Goal: Information Seeking & Learning: Learn about a topic

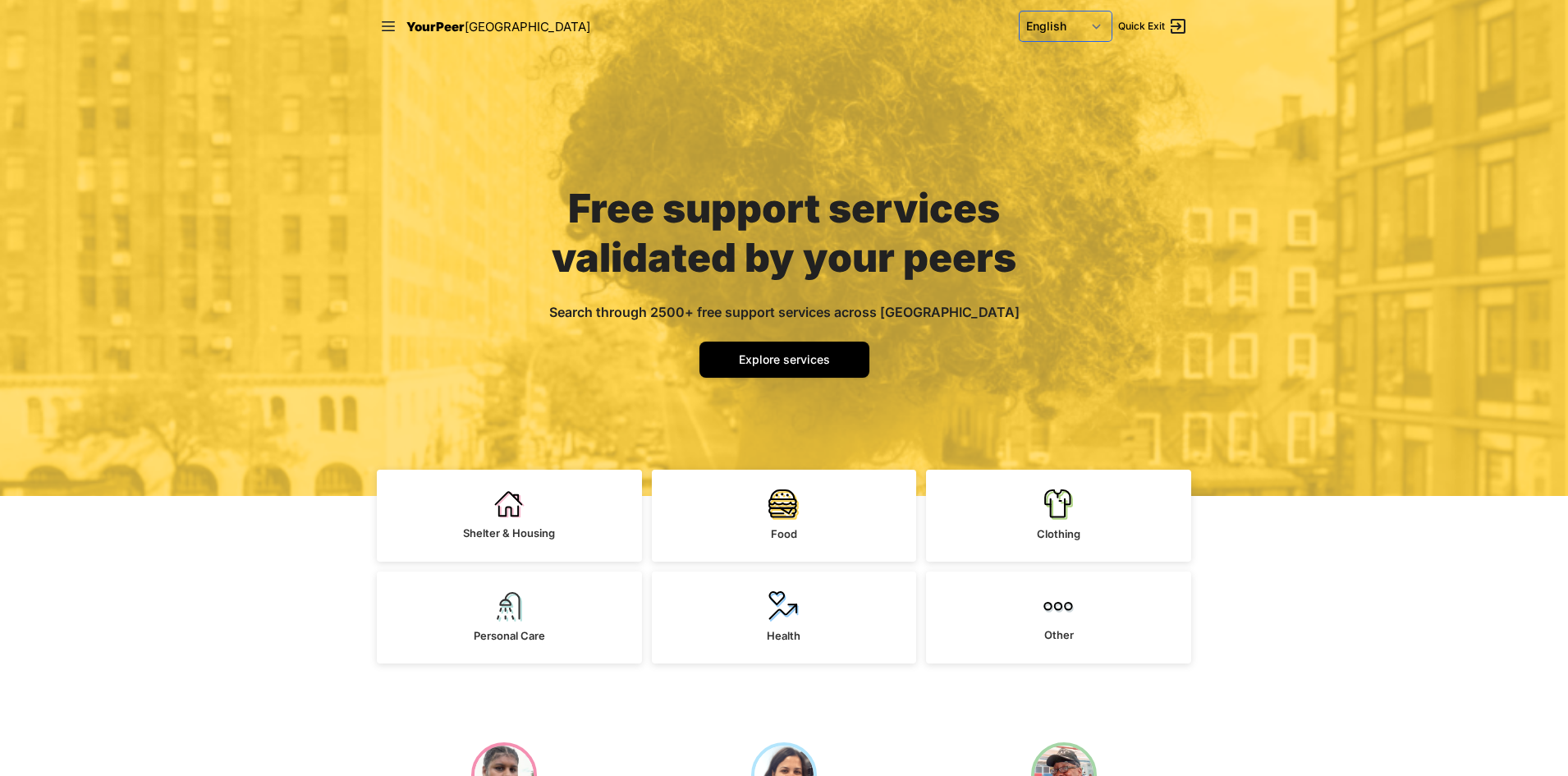
click at [1099, 31] on select "English Español 中文 বাংলা Français Русский Fulfulde Wolof" at bounding box center [1065, 26] width 92 height 29
click at [1019, 11] on select "English Español 中文 বাংলা Français Русский Fulfulde Wolof" at bounding box center [1065, 26] width 92 height 29
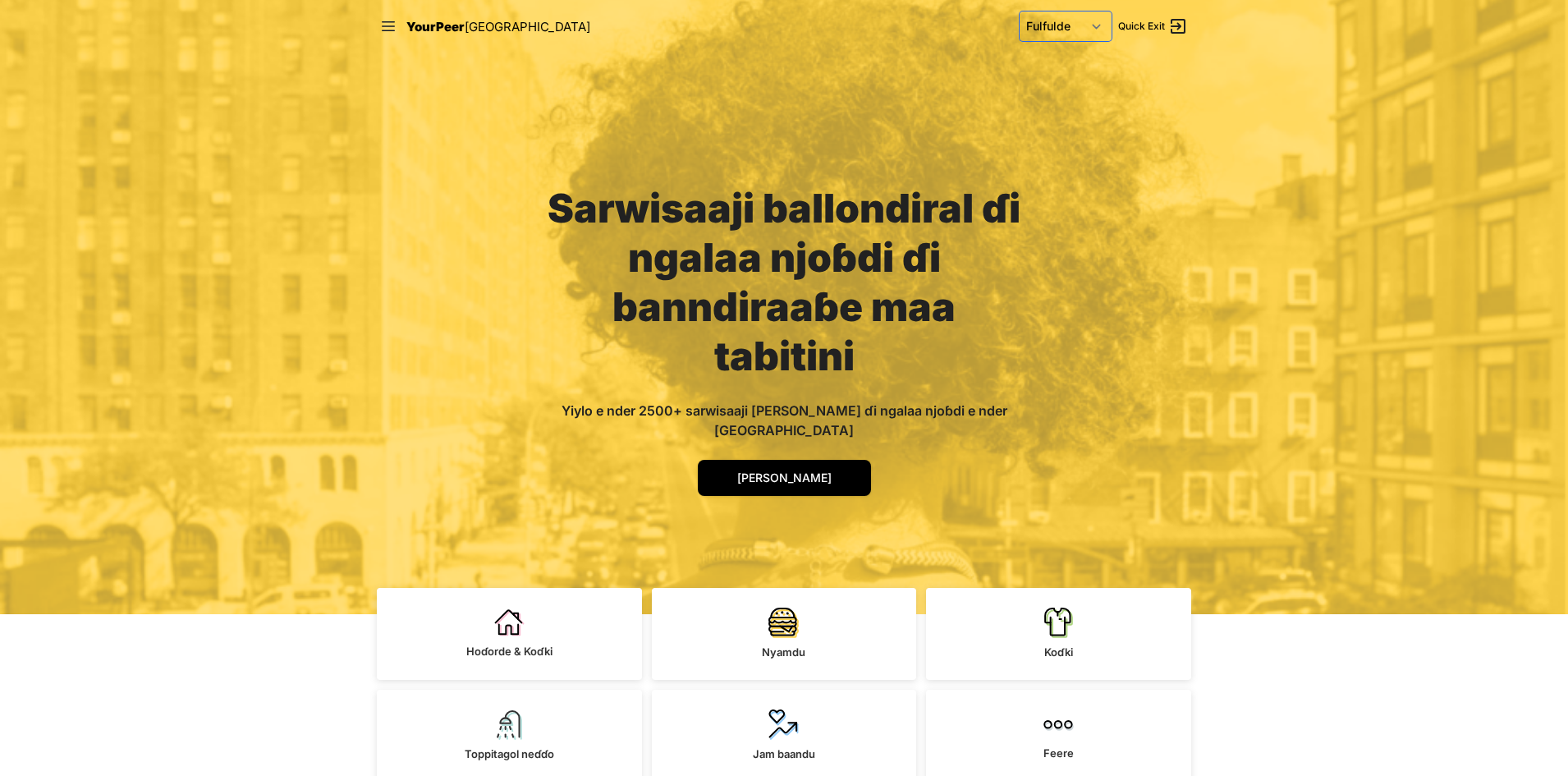
click at [1096, 24] on select "English Español 中文 বাংলা Français Русский Fulfulde Wolof" at bounding box center [1065, 26] width 92 height 29
click at [1019, 11] on select "English Español 中文 বাংলা Français Русский Fulfulde Wolof" at bounding box center [1065, 26] width 92 height 29
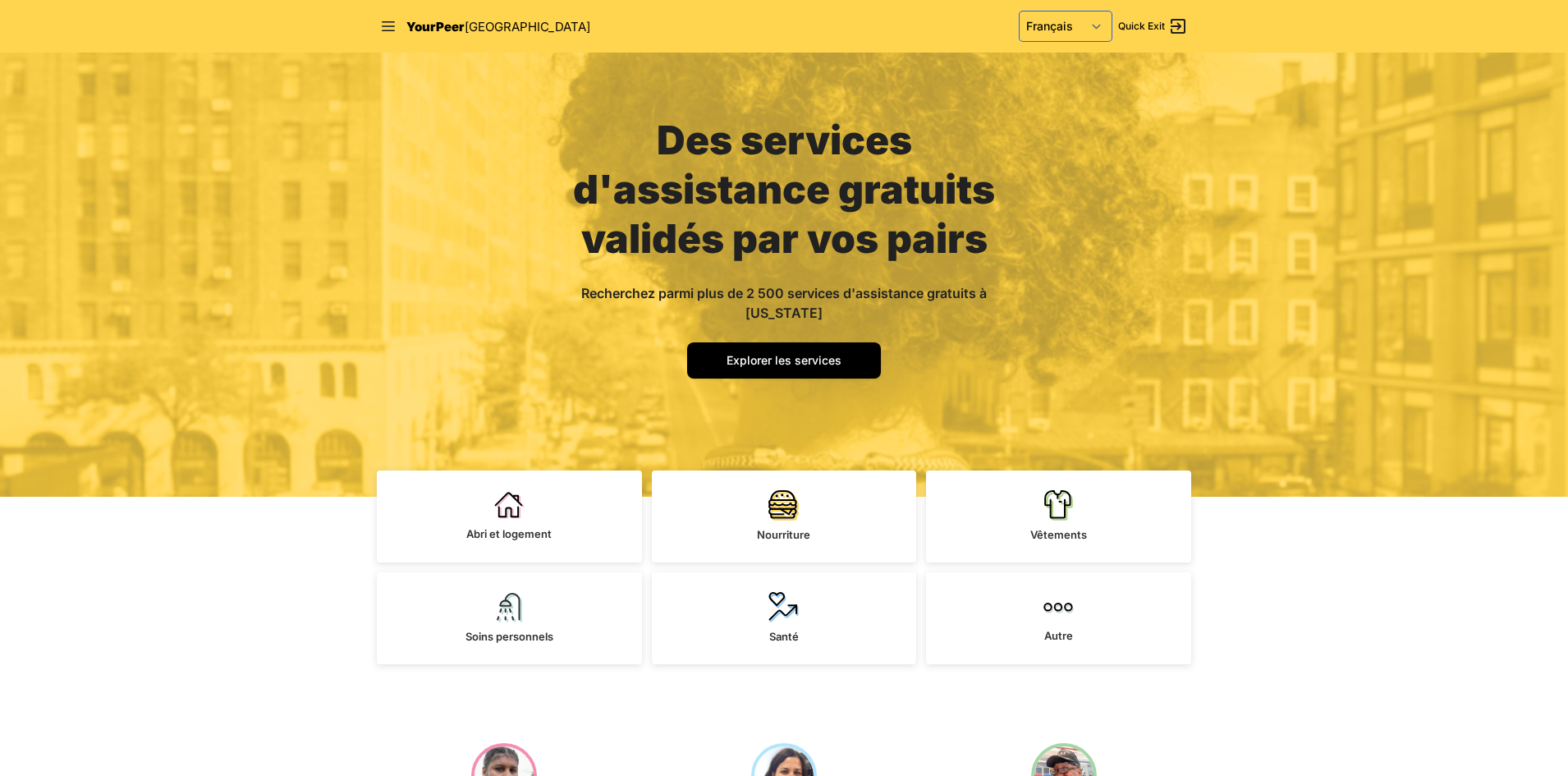
scroll to position [411, 0]
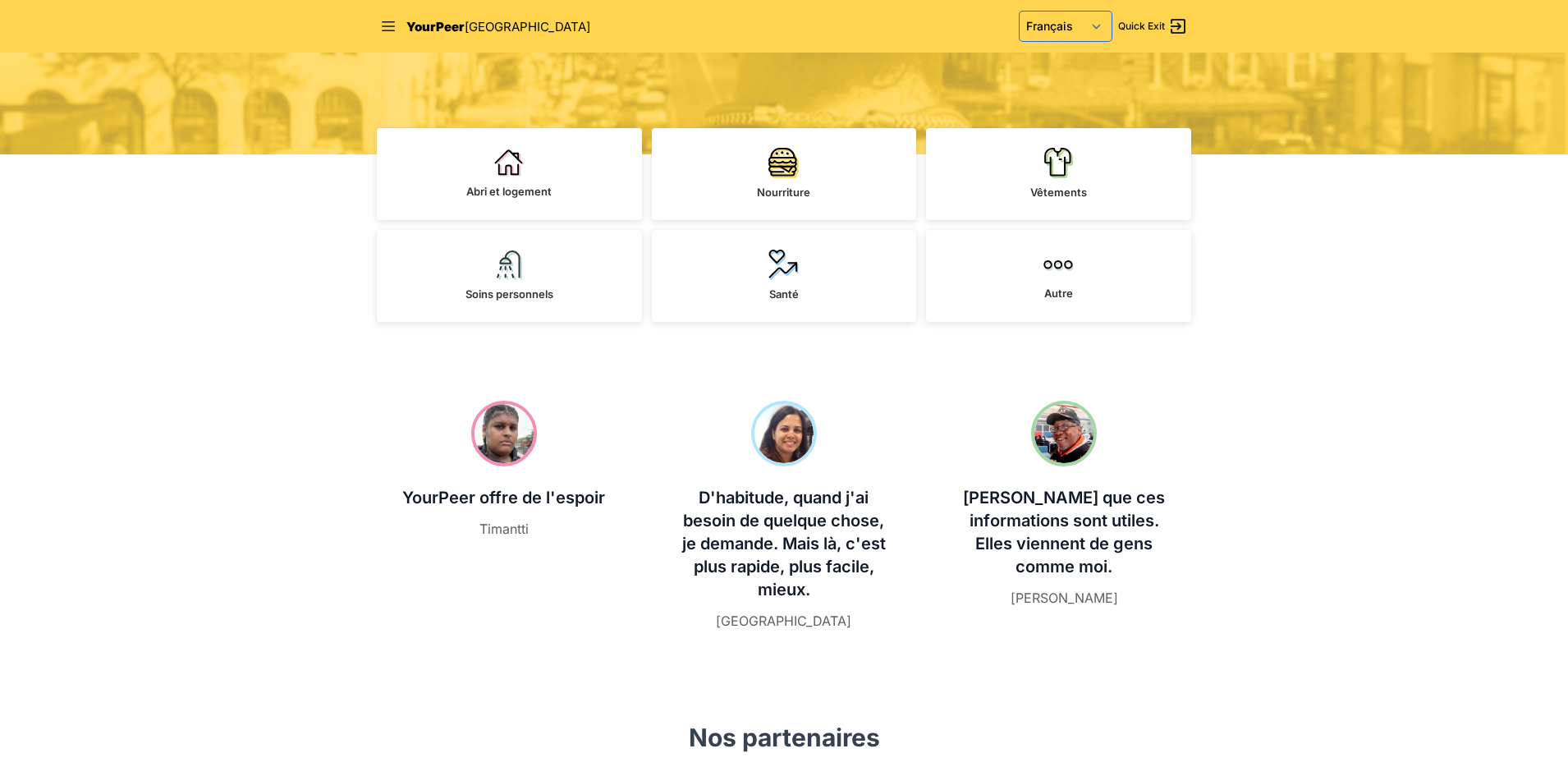
click at [1096, 18] on select "English Español 中文 বাংলা Français Русский Fulfulde Wolof" at bounding box center [1065, 26] width 92 height 29
click at [1019, 11] on select "English Español 中文 বাংলা Français Русский Fulfulde Wolof" at bounding box center [1065, 26] width 92 height 29
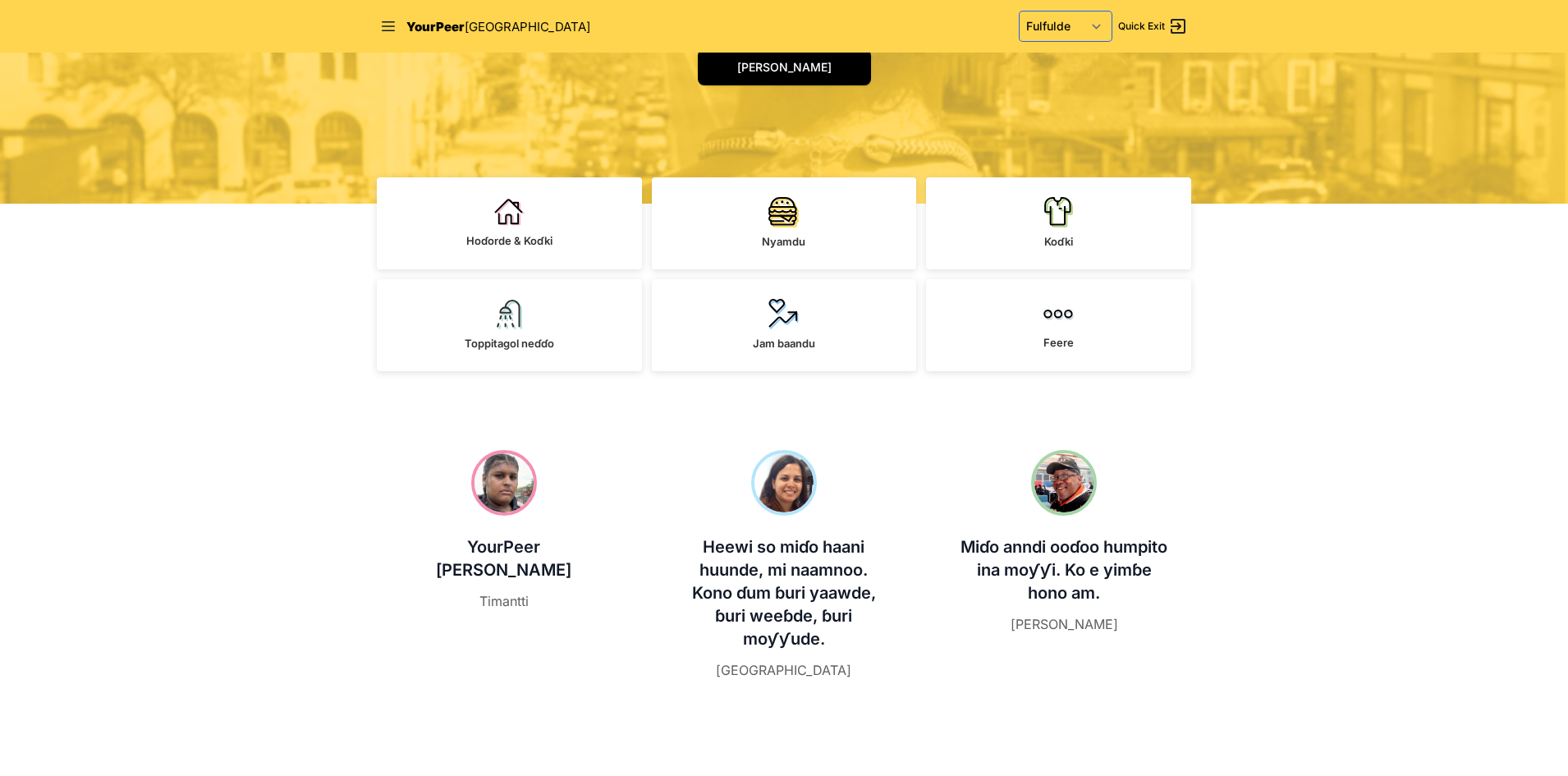
scroll to position [440, 0]
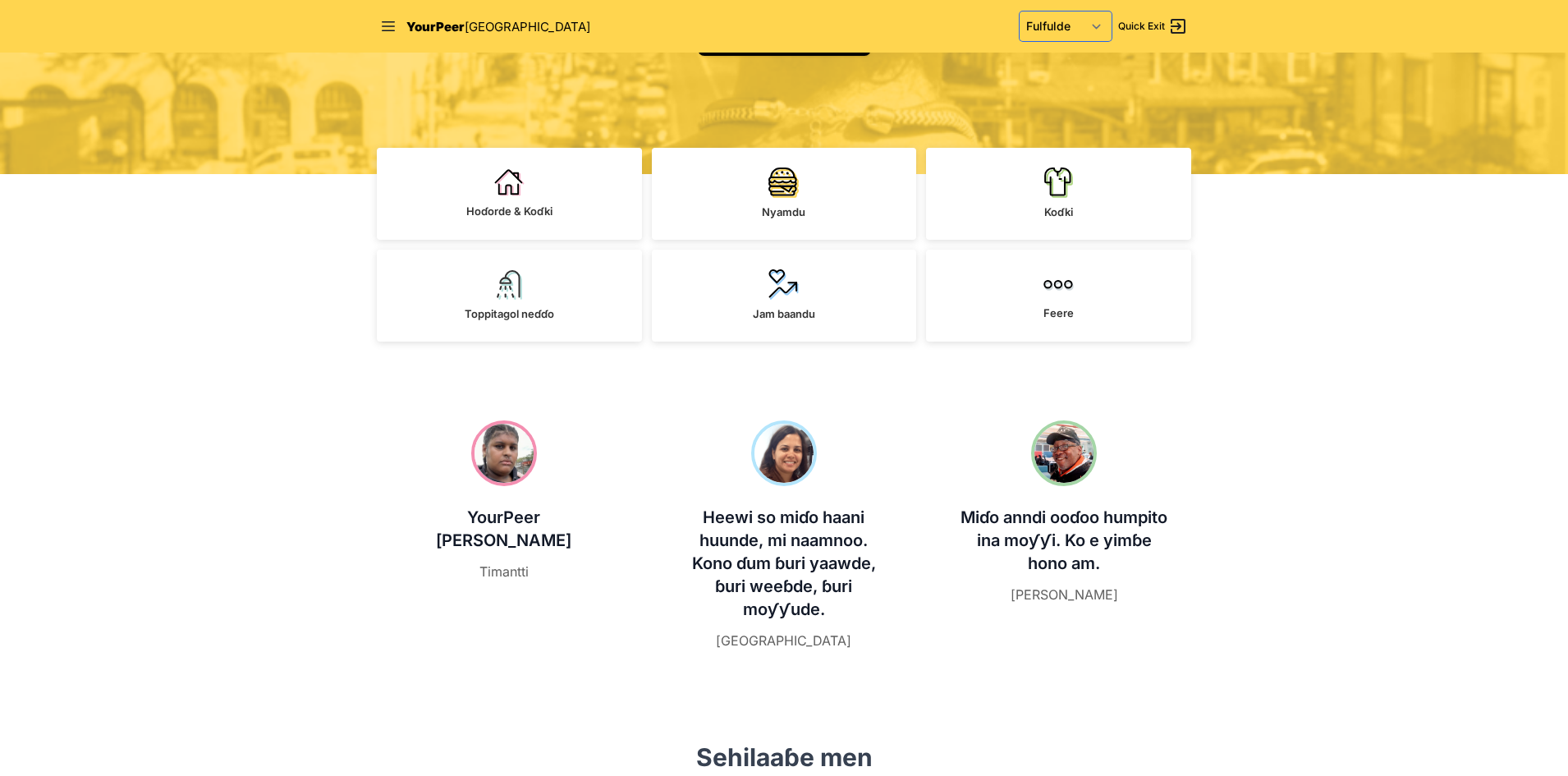
click at [1098, 27] on select "English Español 中文 বাংলা Français Русский Fulfulde Wolof" at bounding box center [1065, 26] width 92 height 29
click at [1019, 11] on select "English Español 中文 বাংলা Français Русский Fulfulde Wolof" at bounding box center [1065, 26] width 92 height 29
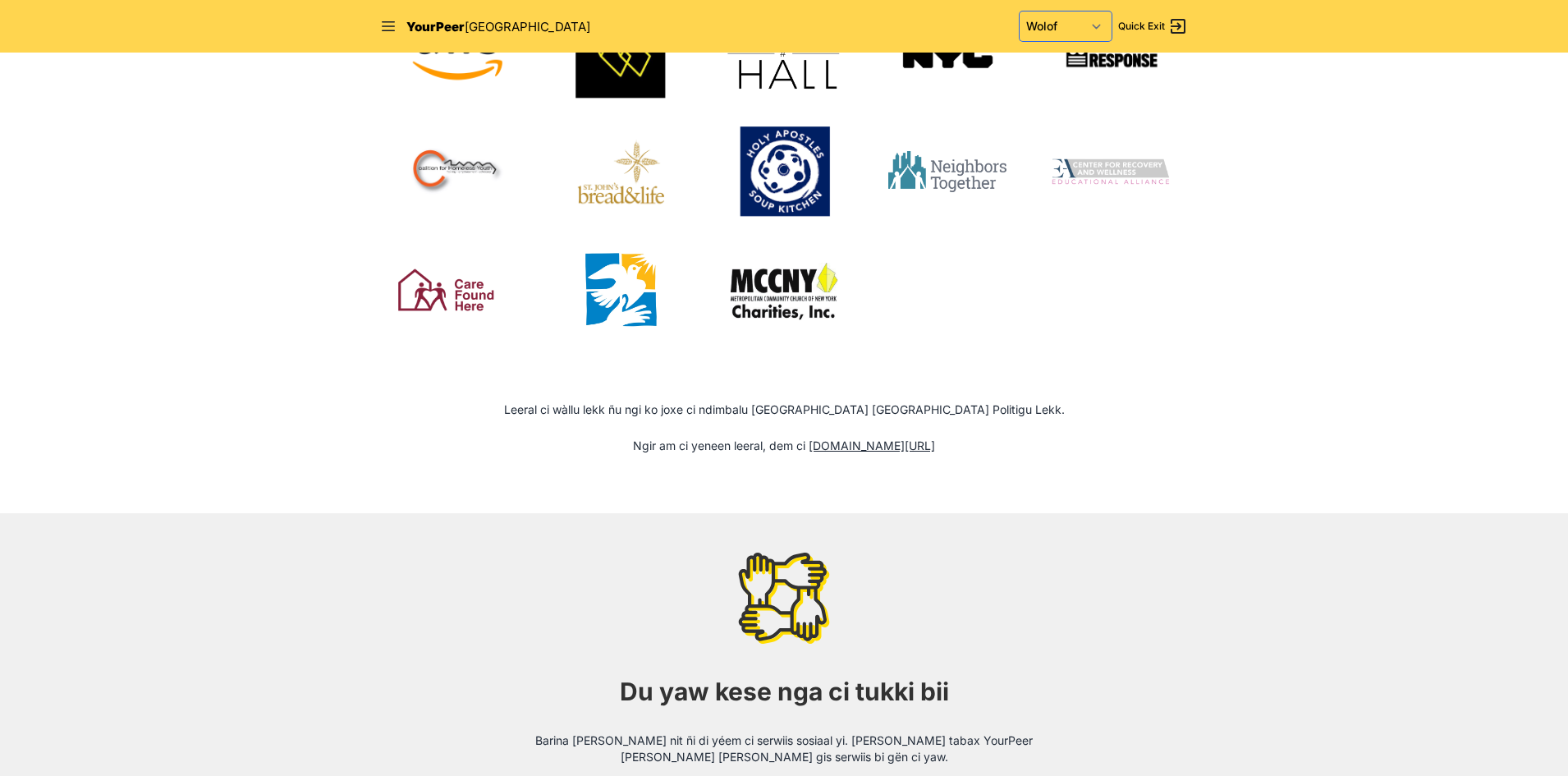
scroll to position [1868, 0]
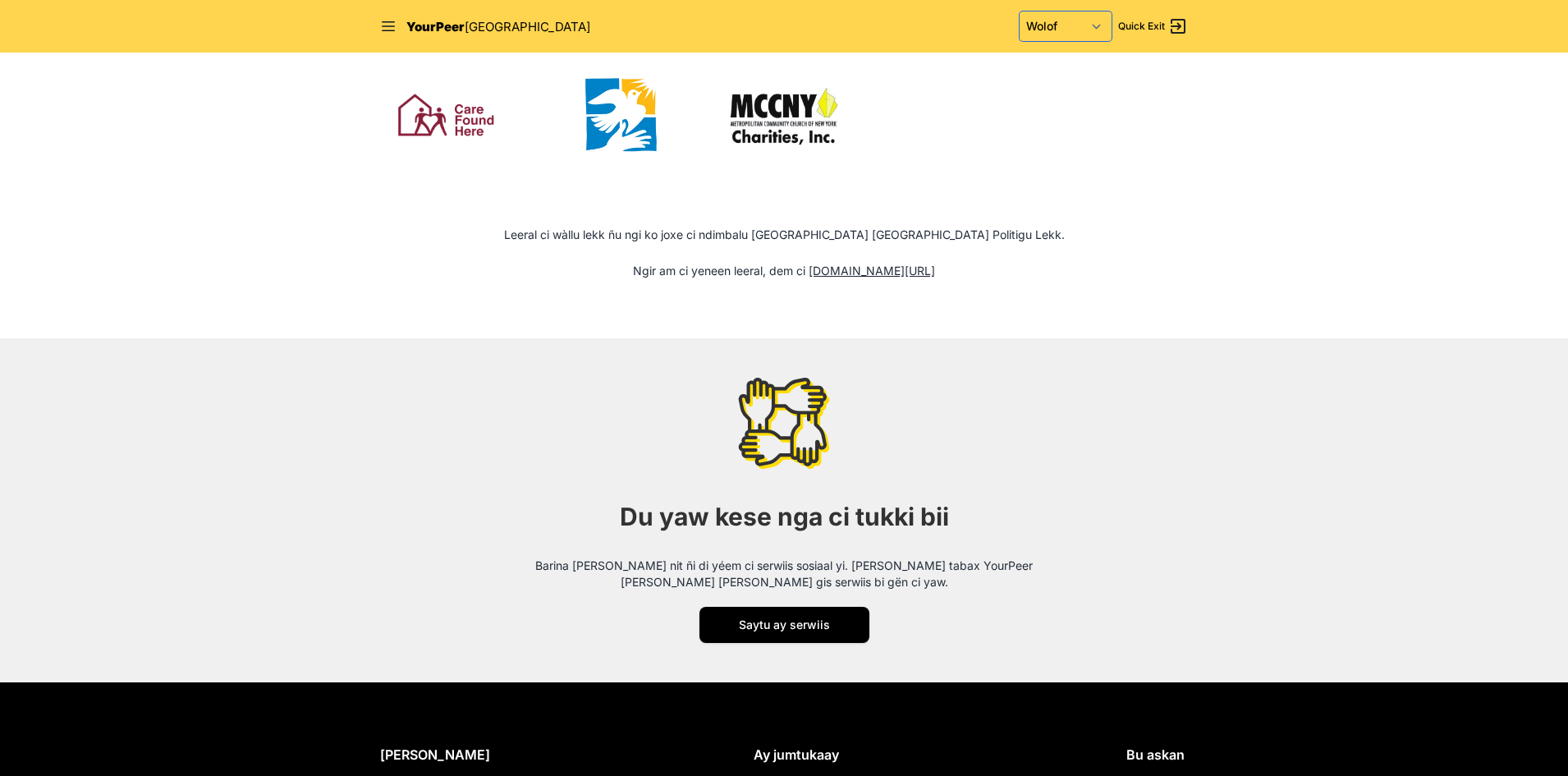
click at [1099, 23] on select "English Español 中文 বাংলা Français Русский Fulfulde Wolof" at bounding box center [1065, 26] width 92 height 29
select select "en"
click at [1019, 11] on select "English Español 中文 বাংলা Français Русский Fulfulde Wolof" at bounding box center [1065, 26] width 92 height 29
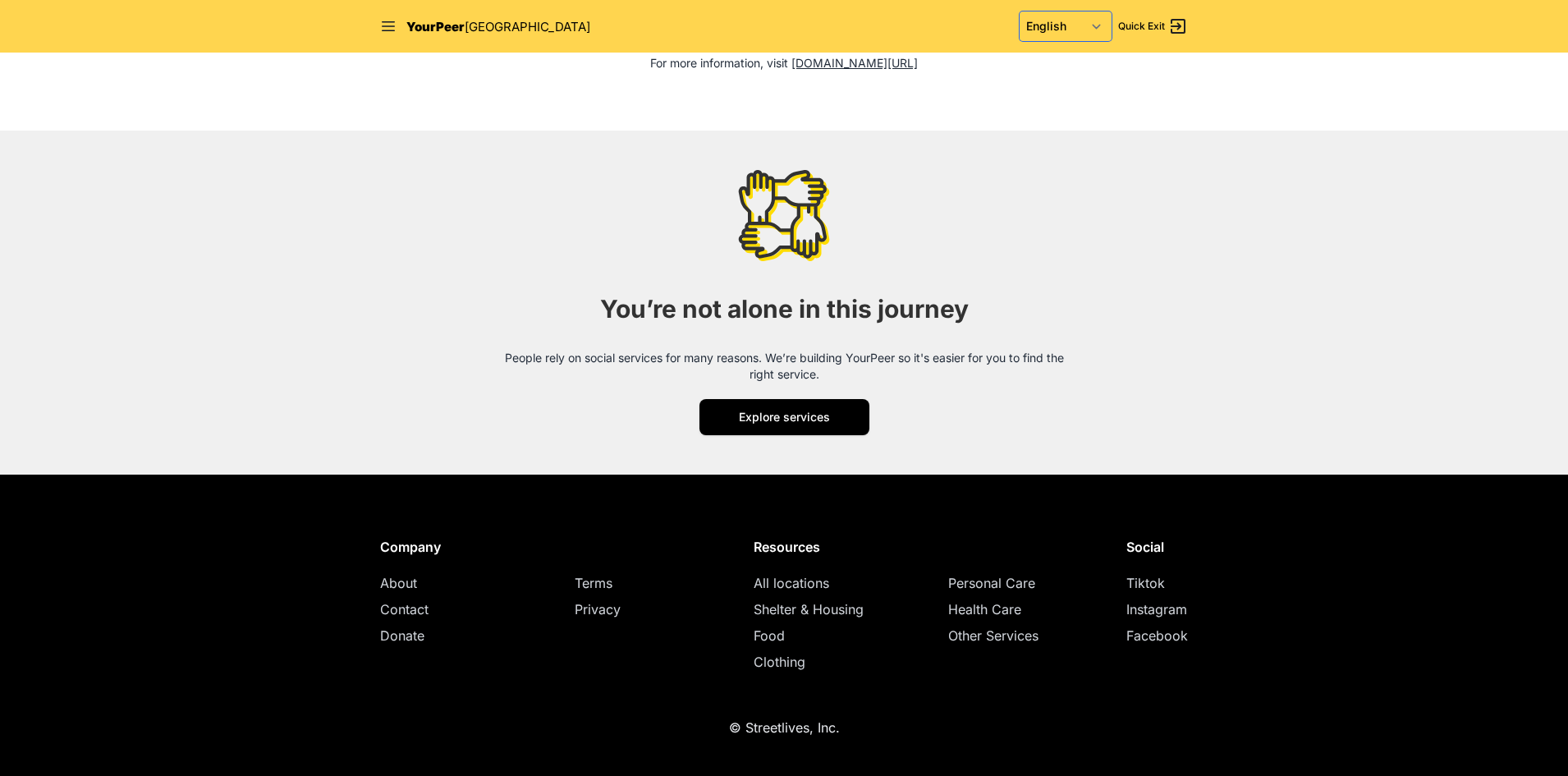
scroll to position [1940, 0]
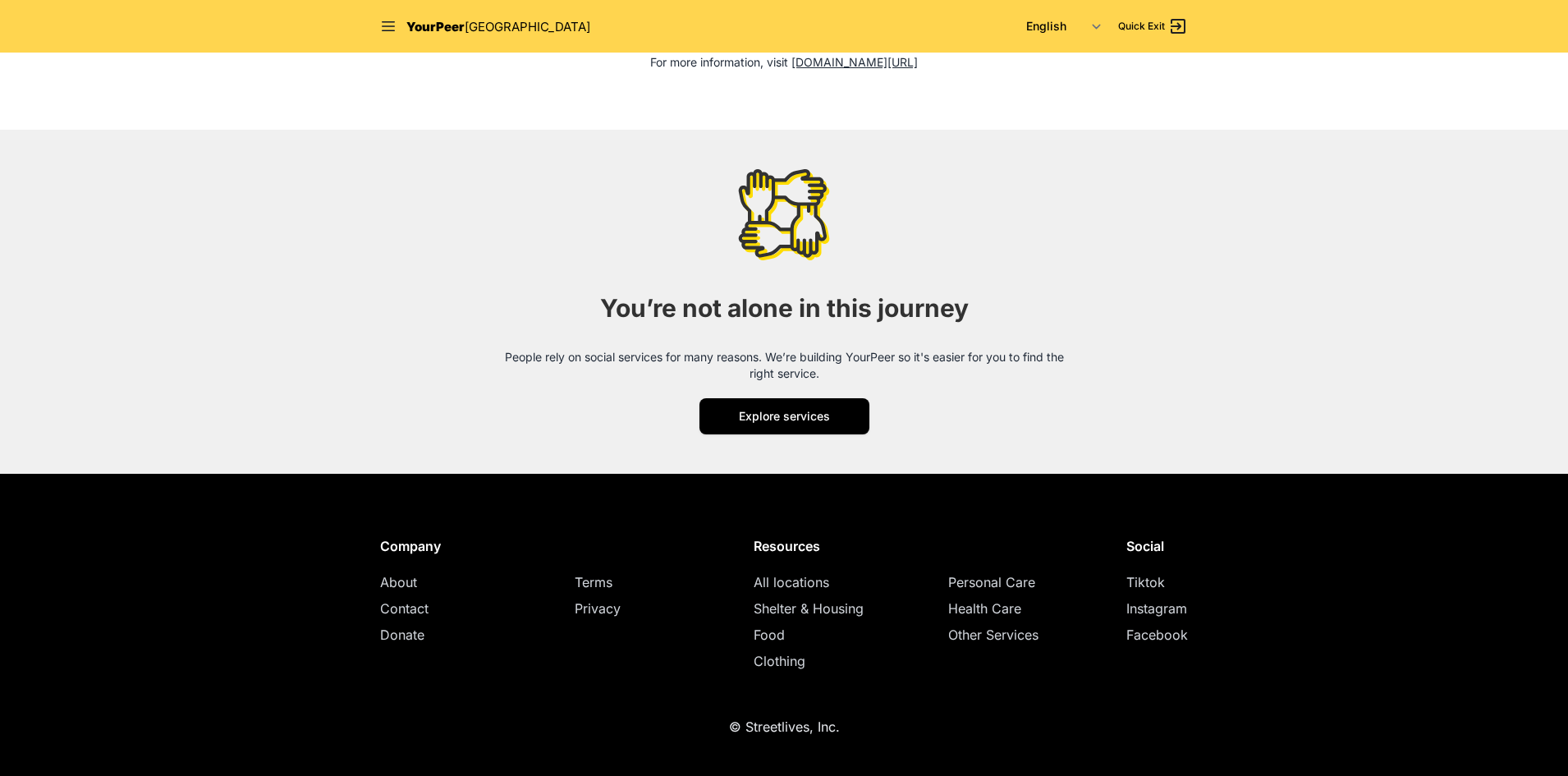
click at [844, 606] on font "Shelter & Housing" at bounding box center [808, 608] width 110 height 16
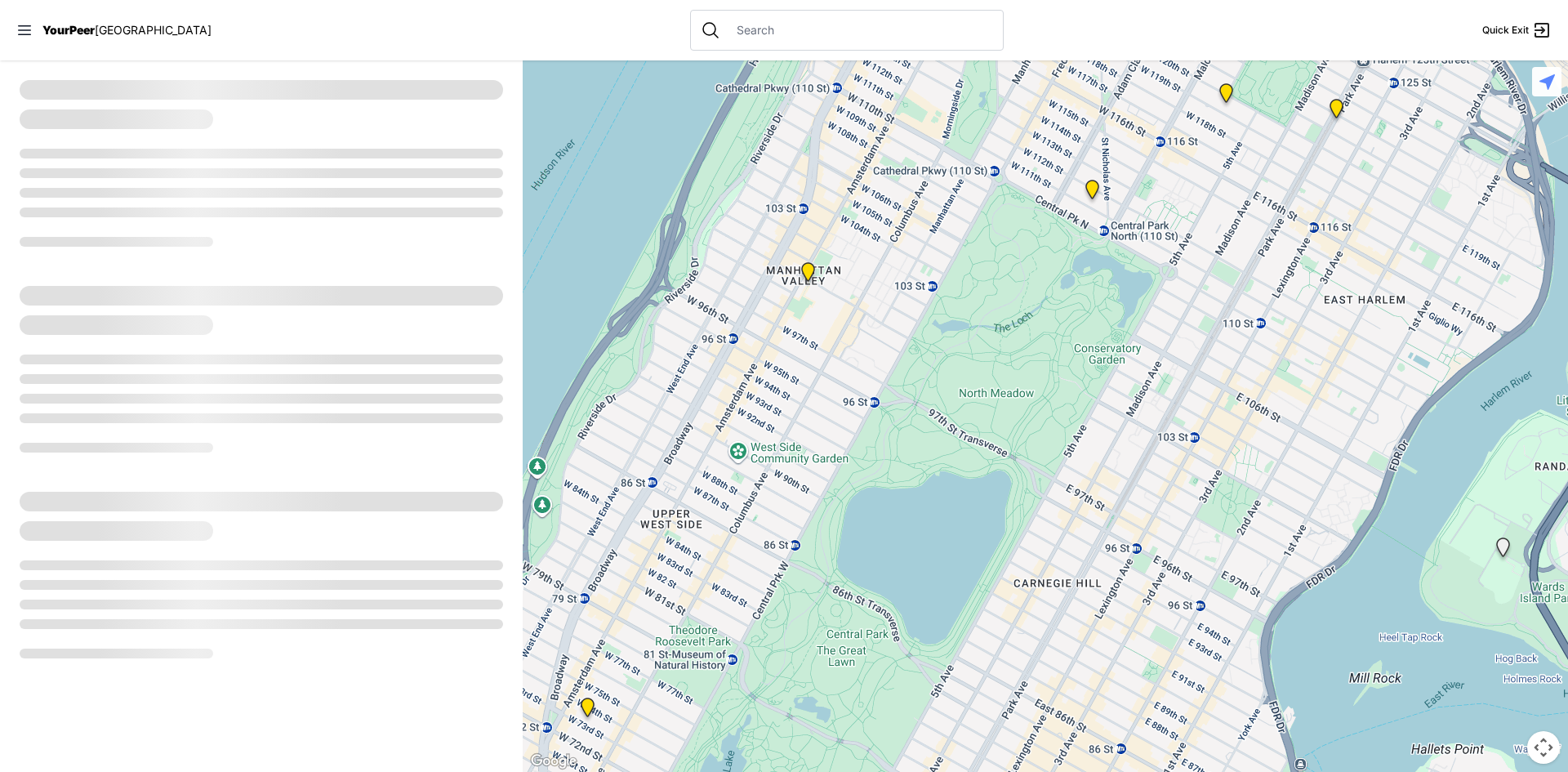
select select "recentlyUpdated"
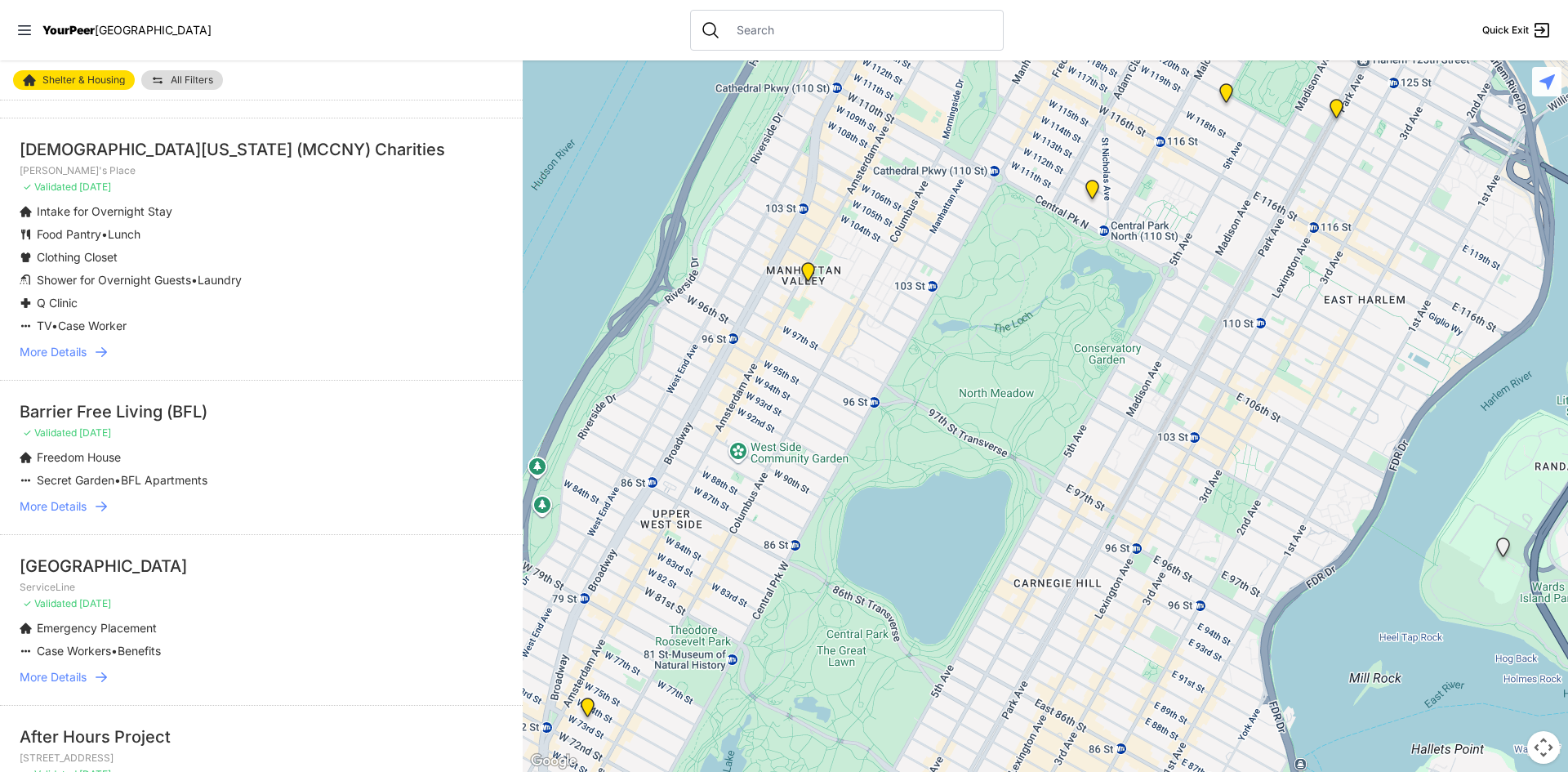
scroll to position [1552, 0]
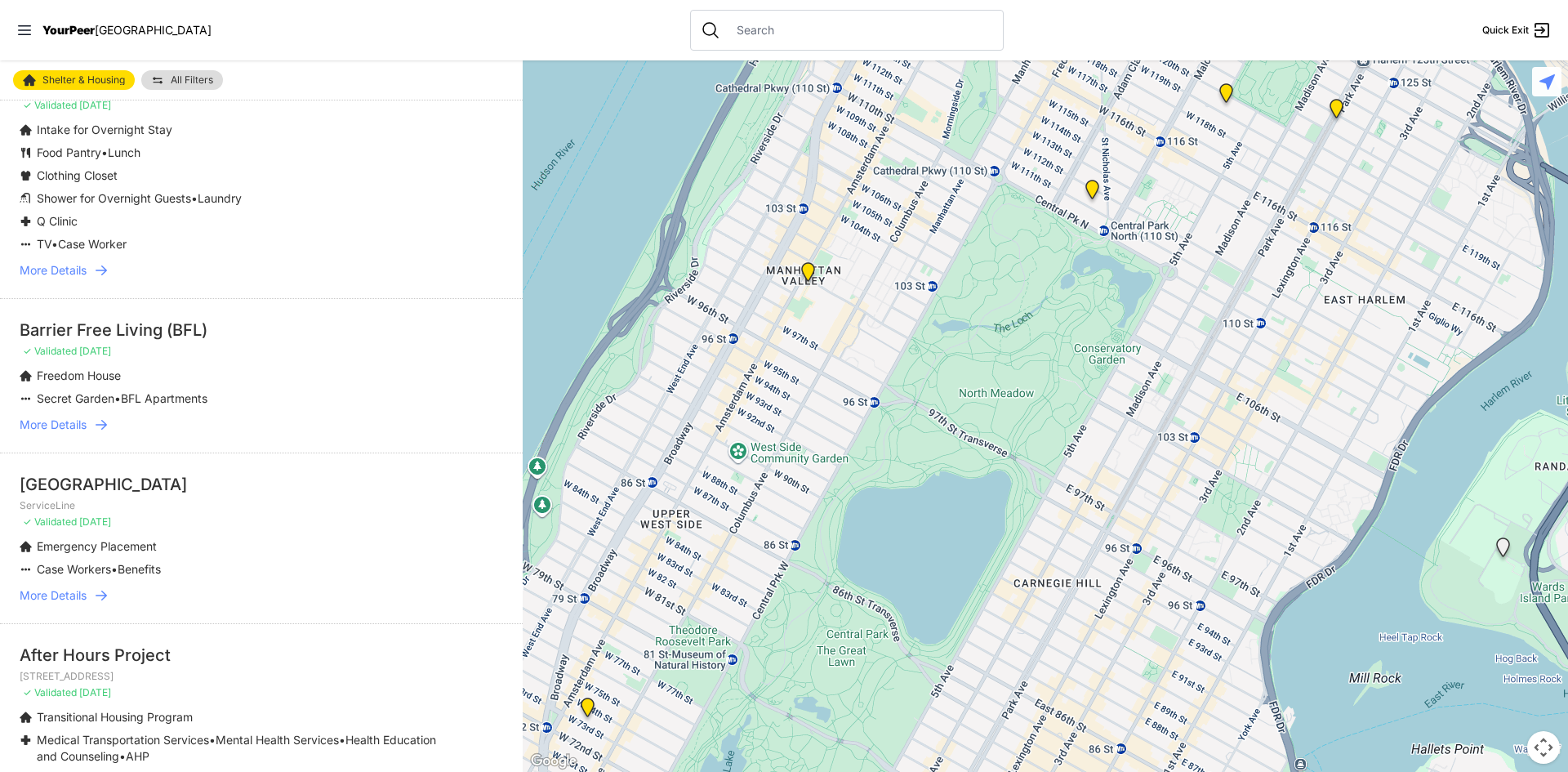
click at [77, 432] on font "More Details" at bounding box center [53, 424] width 67 height 14
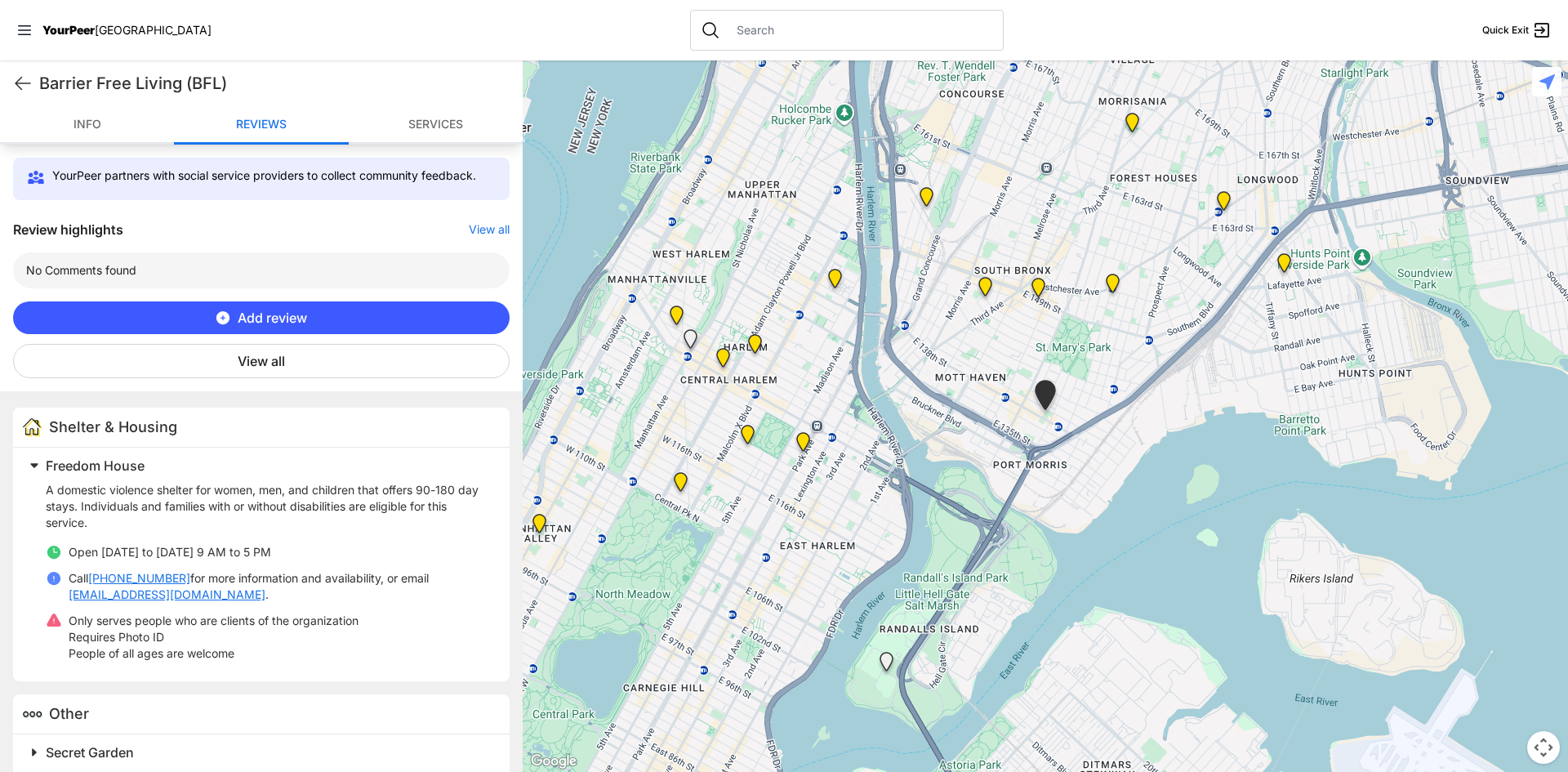
scroll to position [567, 0]
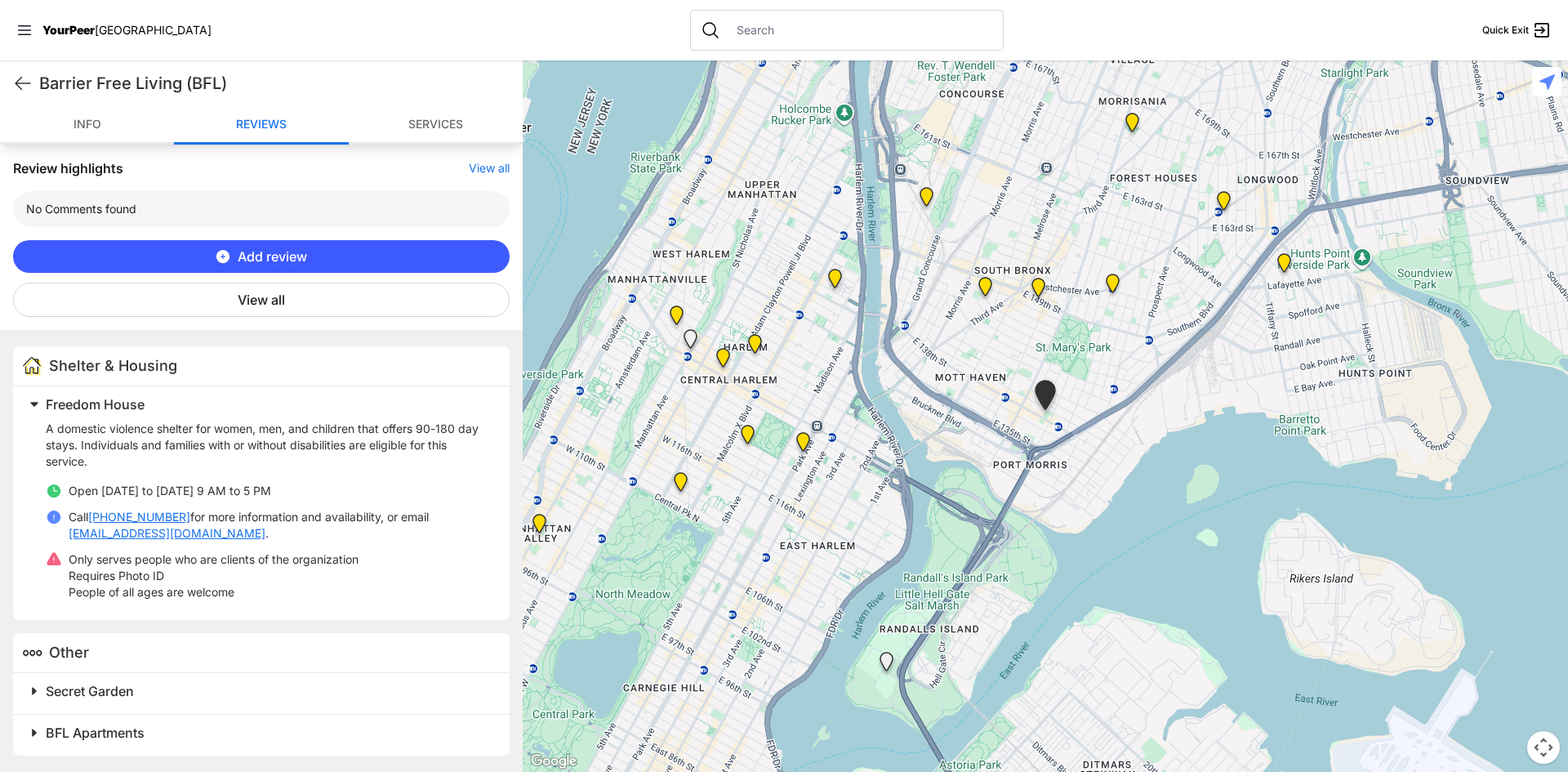
click at [32, 690] on span at bounding box center [239, 691] width 432 height 23
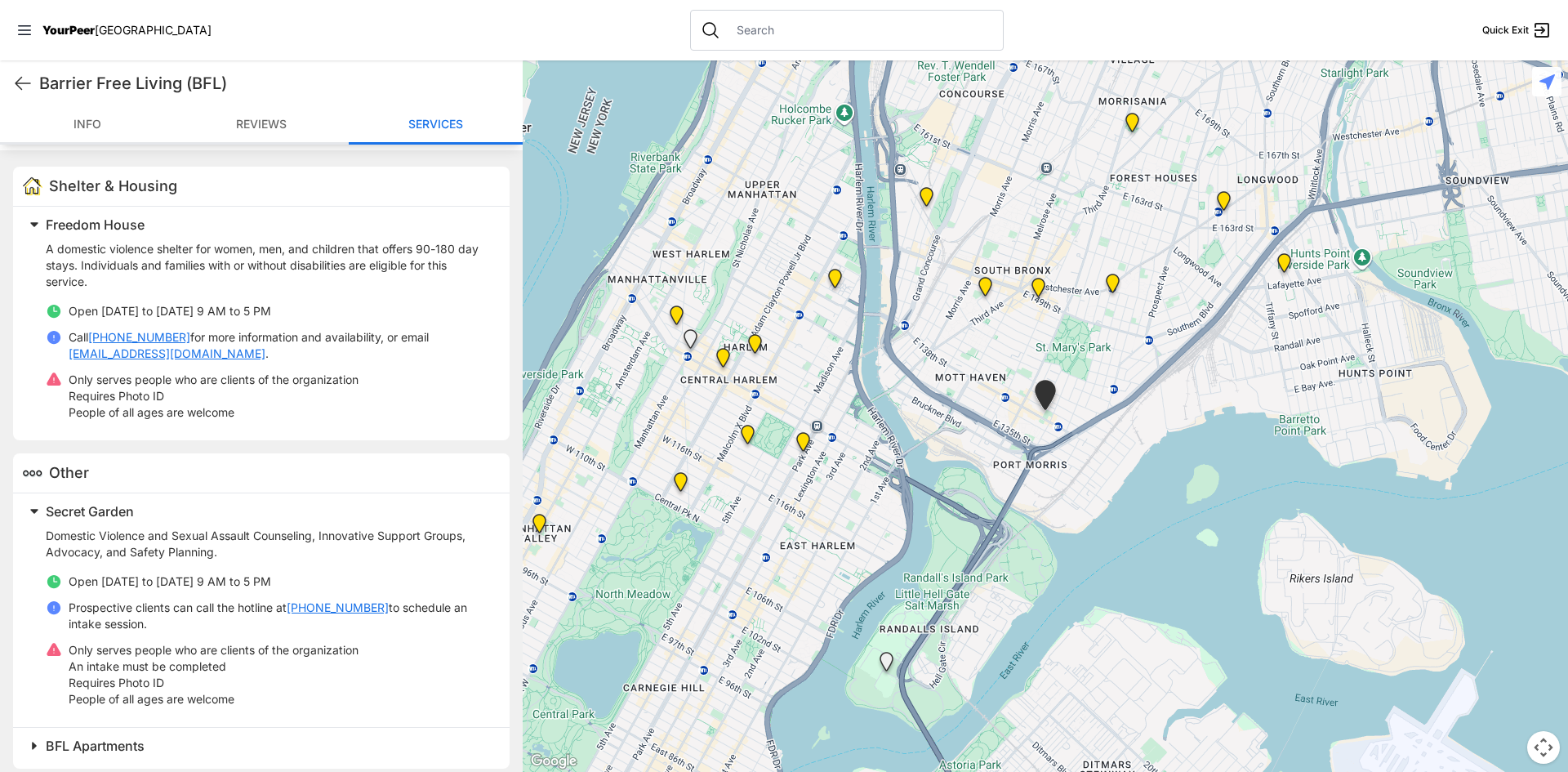
scroll to position [760, 0]
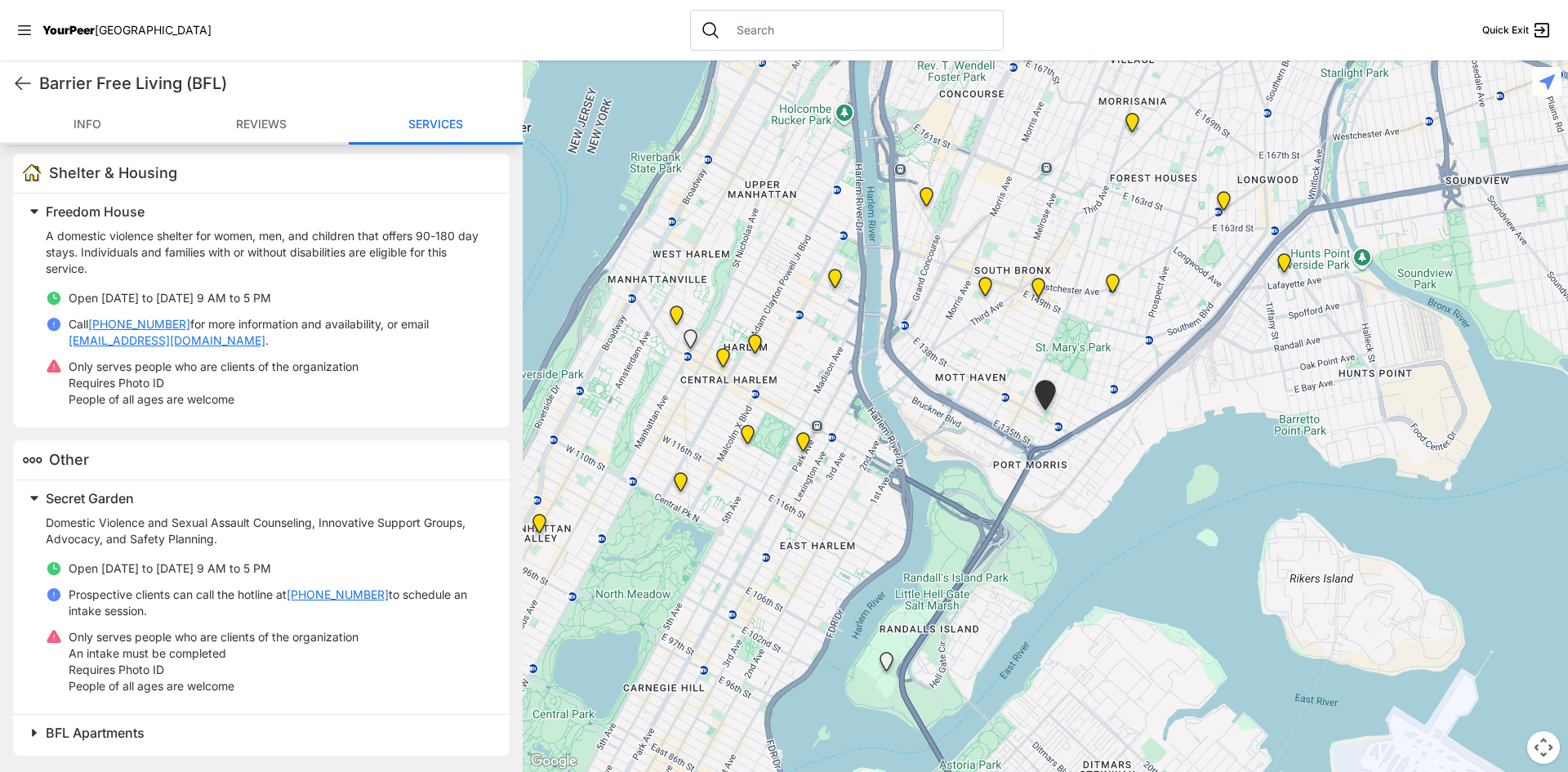
click at [29, 729] on span at bounding box center [239, 732] width 432 height 23
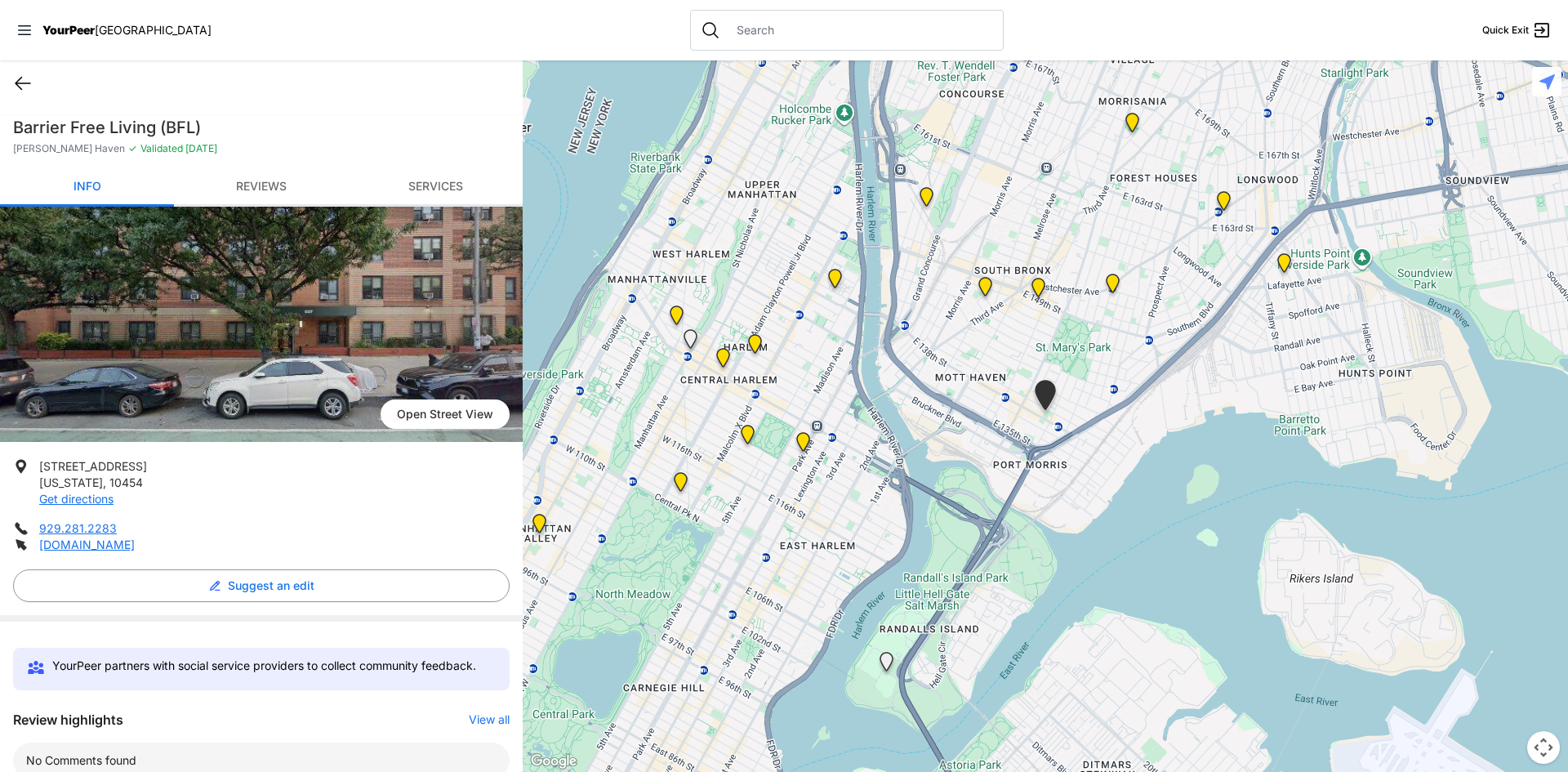
click at [18, 81] on icon at bounding box center [22, 84] width 15 height 12
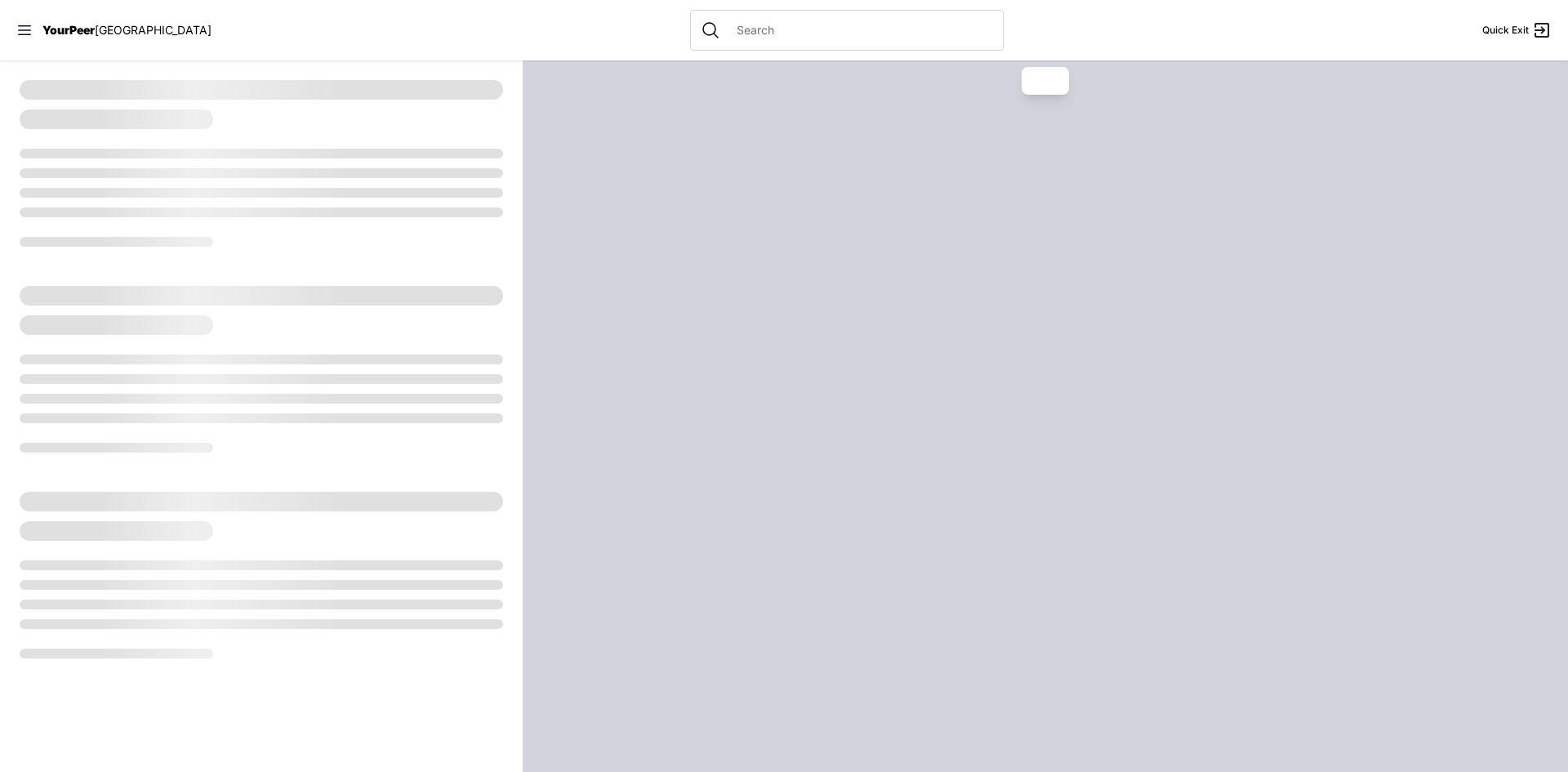
select select "recentlyUpdated"
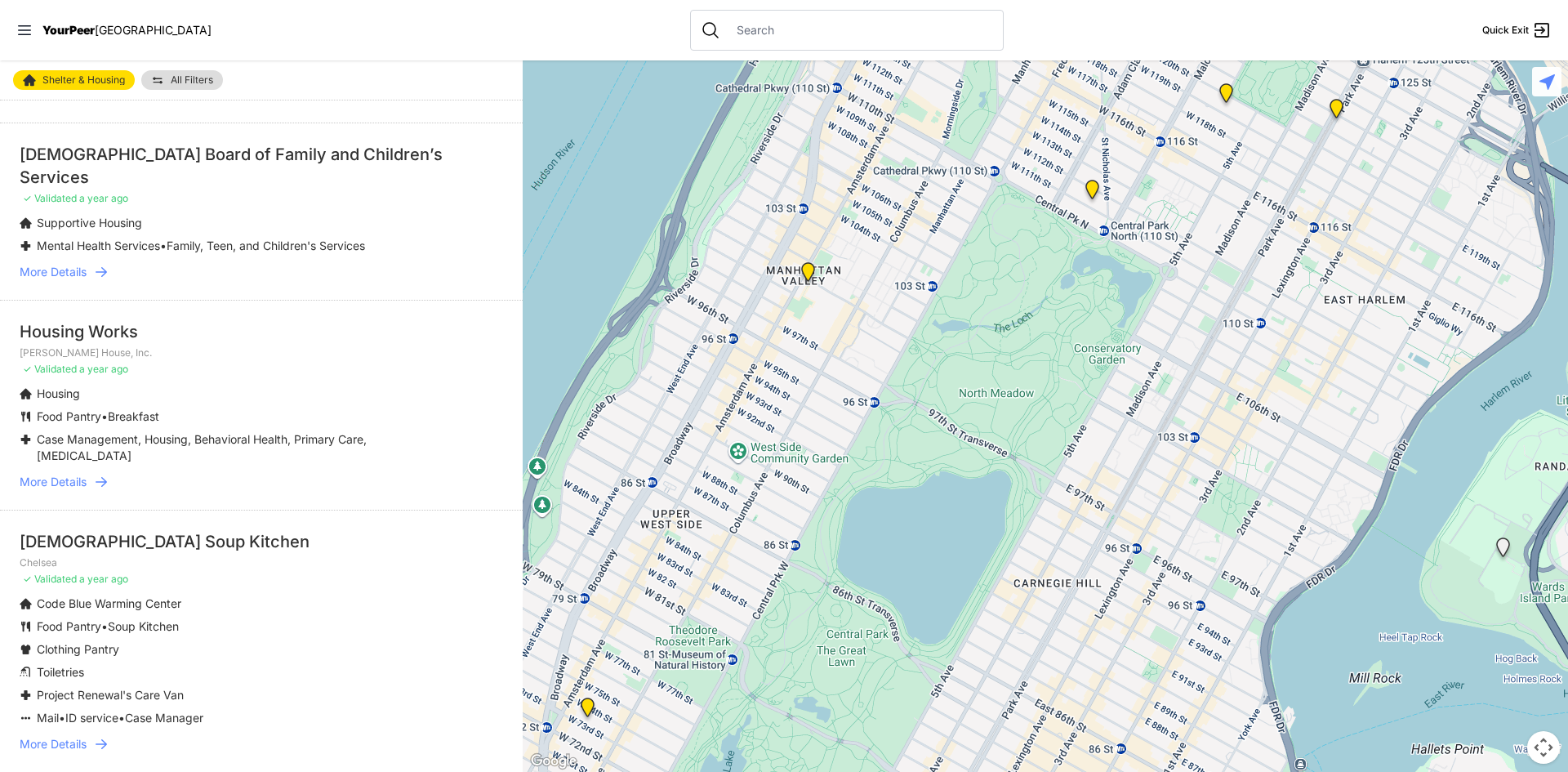
scroll to position [3386, 0]
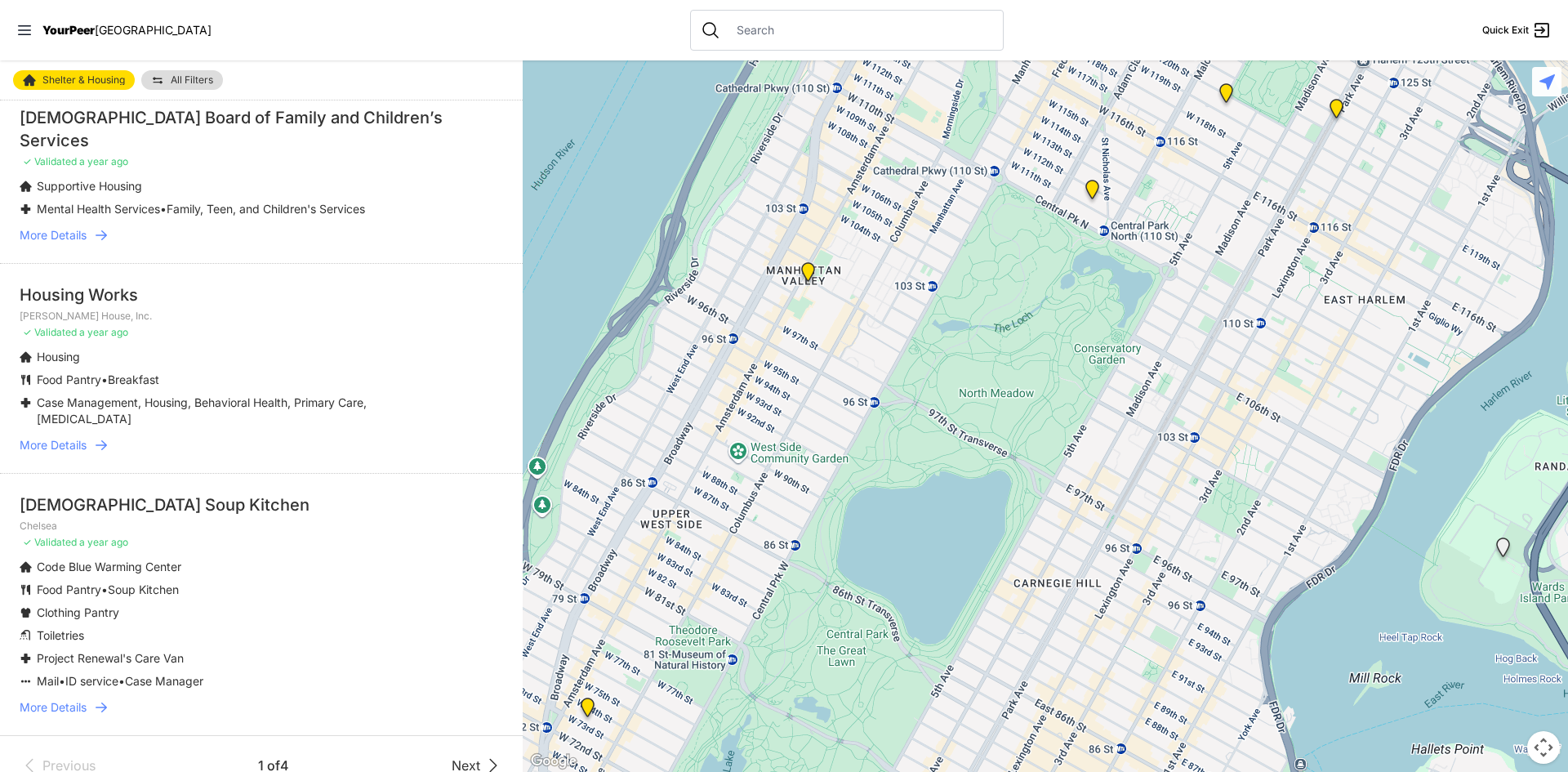
click at [456, 757] on font "Next" at bounding box center [466, 765] width 29 height 16
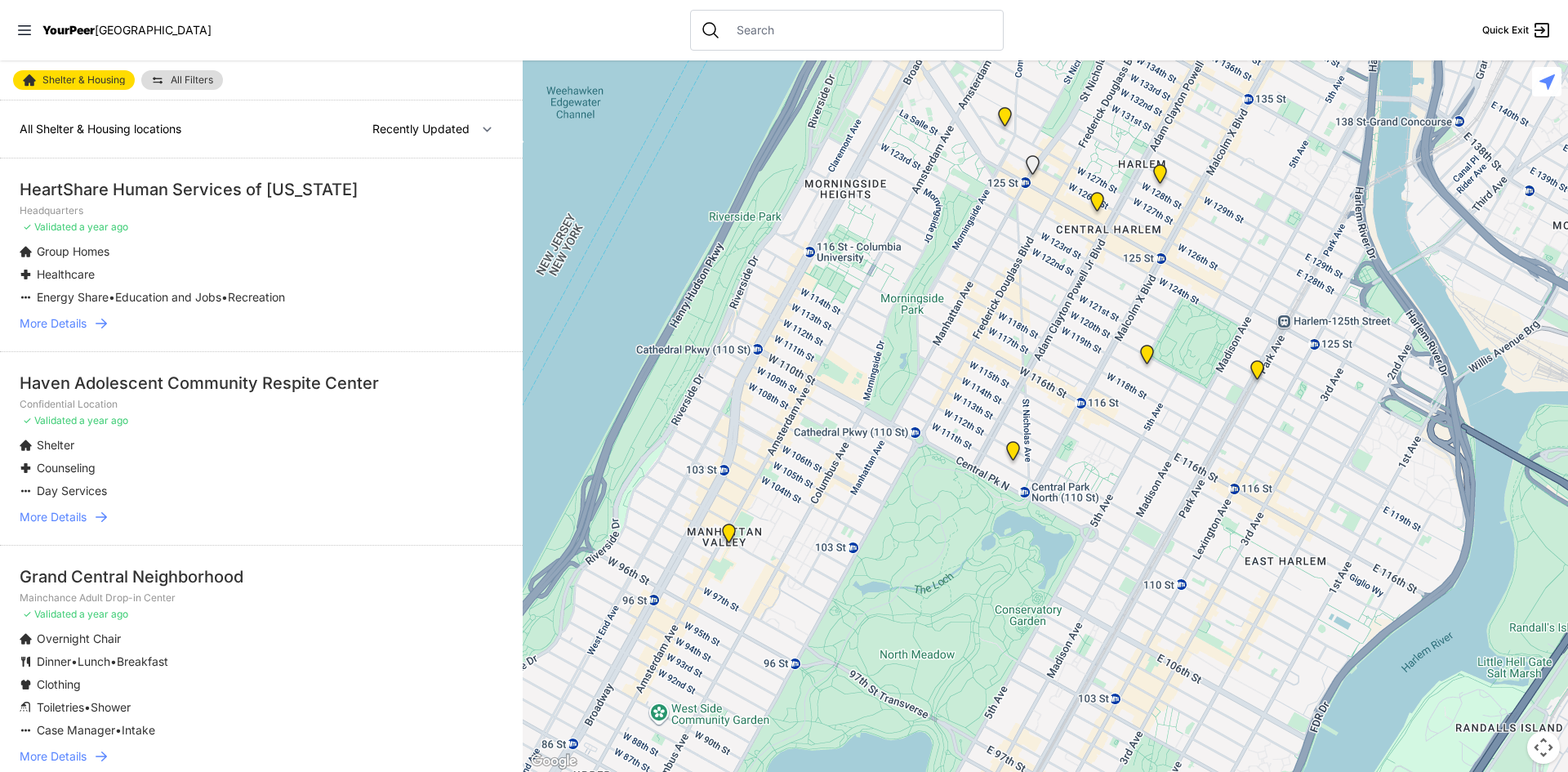
drag, startPoint x: 864, startPoint y: 297, endPoint x: 782, endPoint y: 562, distance: 277.4
click at [782, 562] on div at bounding box center [1046, 416] width 1046 height 711
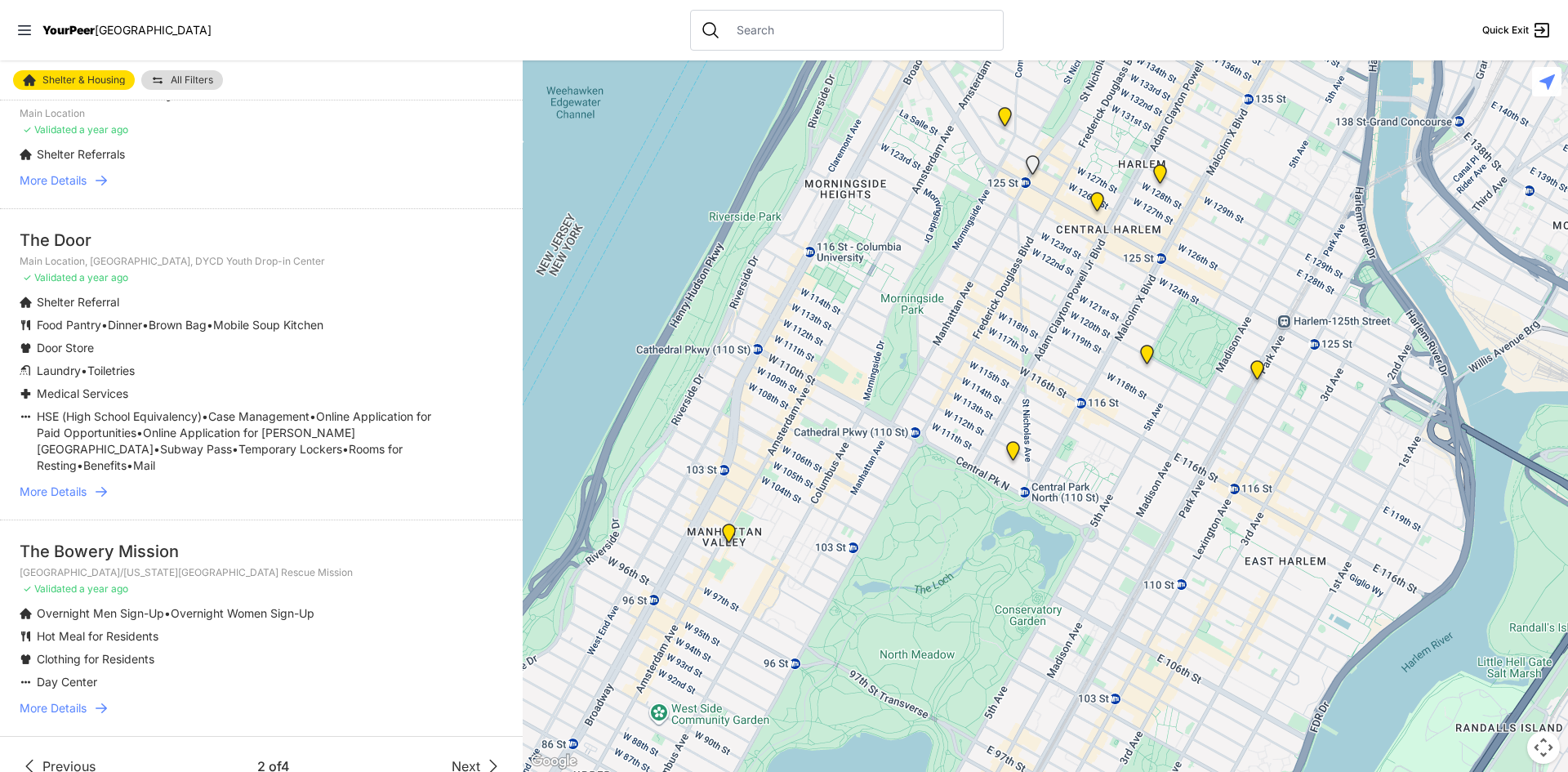
scroll to position [3513, 0]
click at [451, 756] on span "Next" at bounding box center [466, 765] width 29 height 20
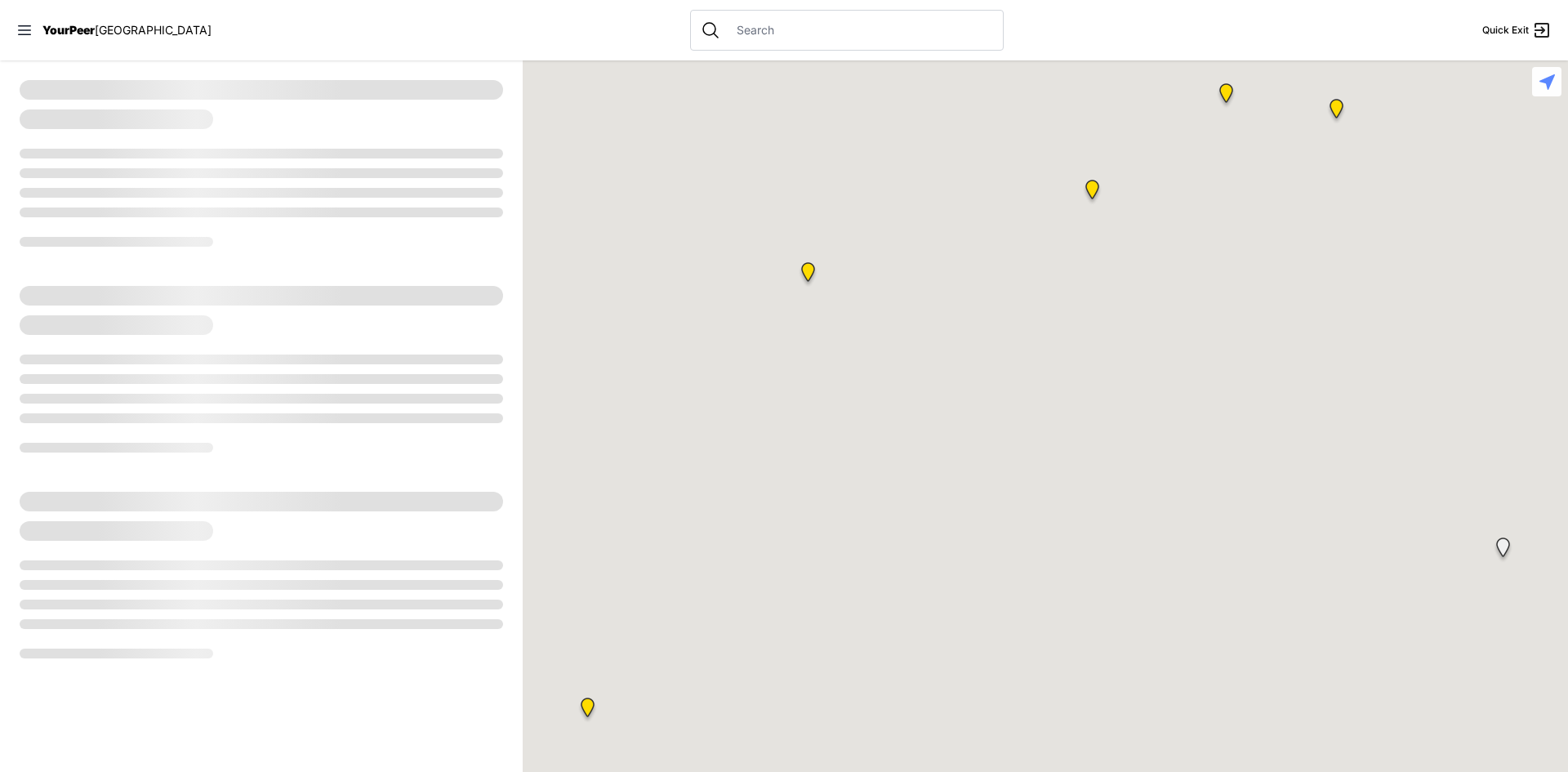
select select "recentlyUpdated"
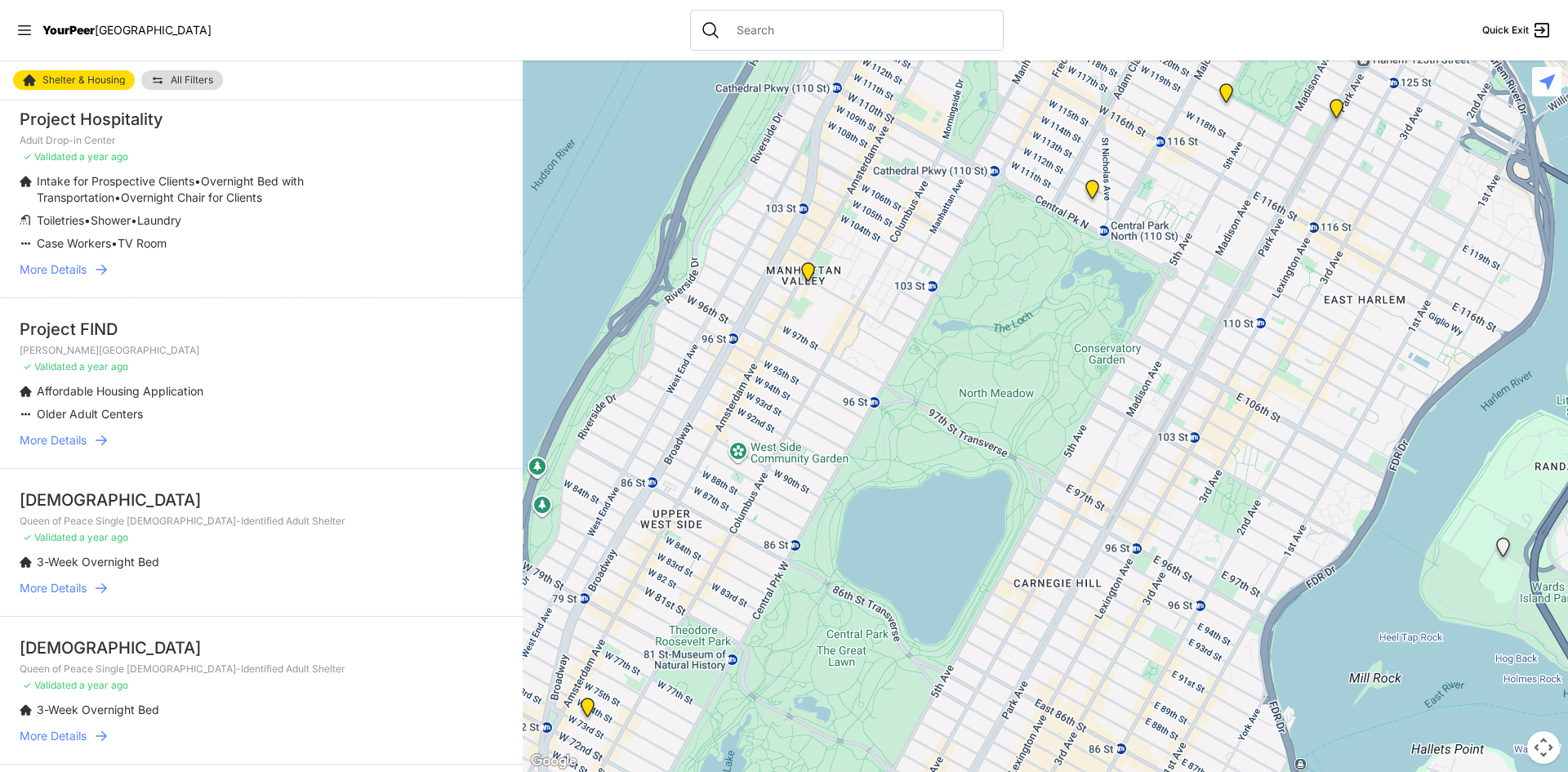
scroll to position [1062, 0]
